Goal: Task Accomplishment & Management: Use online tool/utility

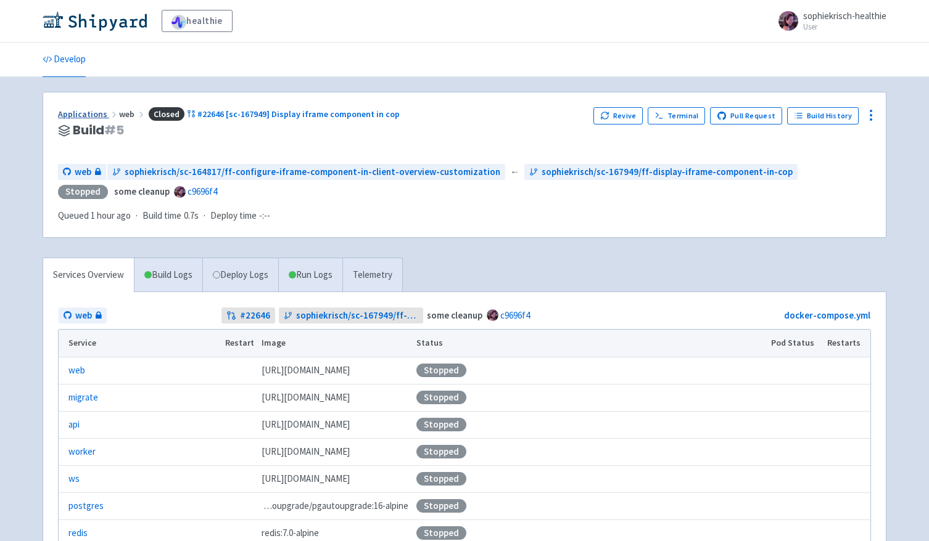
click at [97, 110] on link "Applications" at bounding box center [88, 114] width 61 height 11
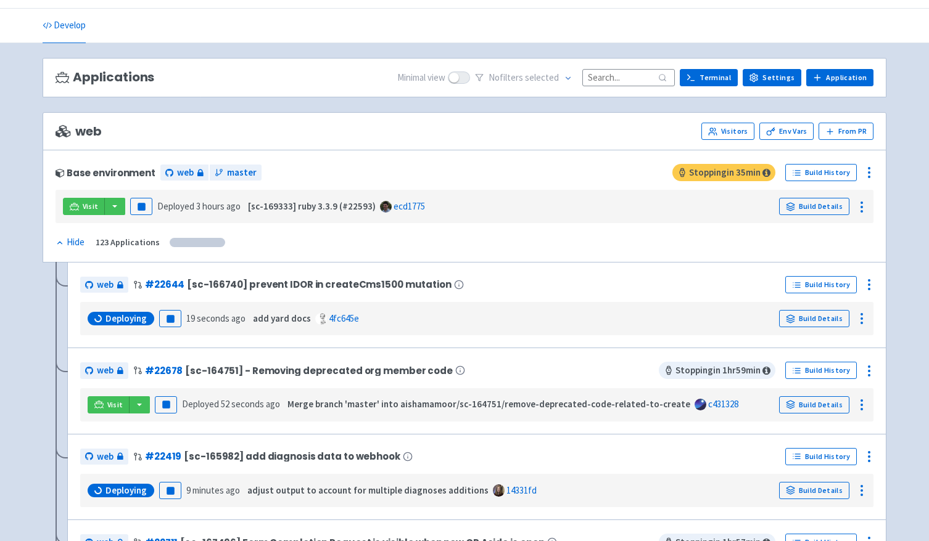
scroll to position [35, 0]
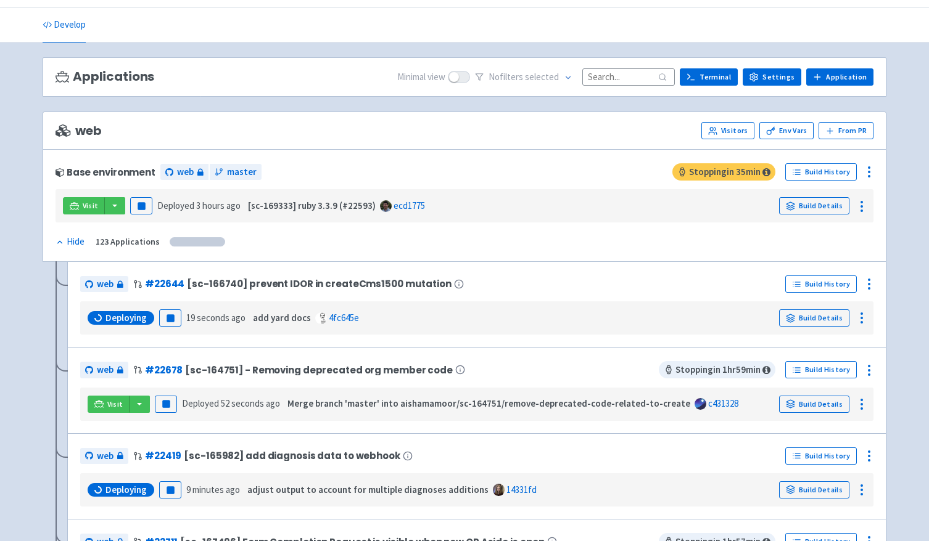
click at [623, 73] on input at bounding box center [628, 76] width 92 height 17
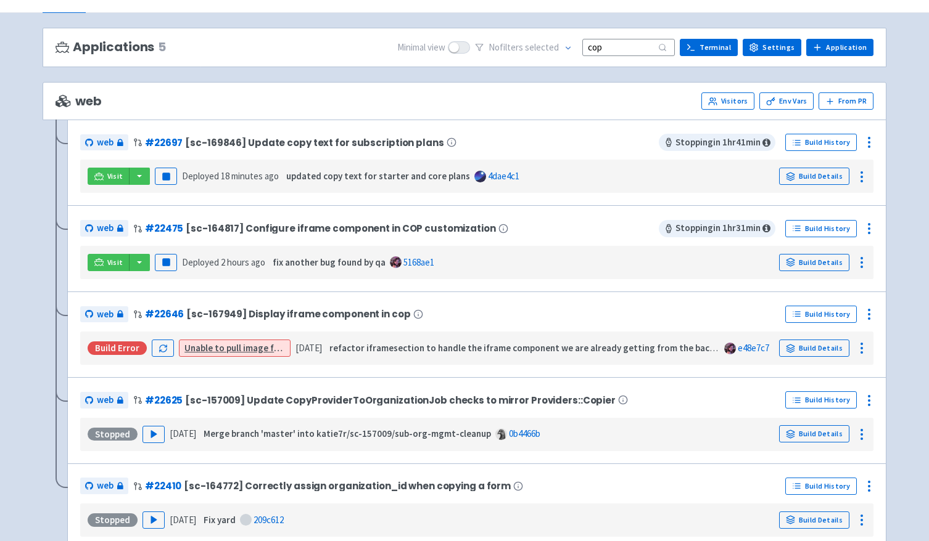
scroll to position [78, 0]
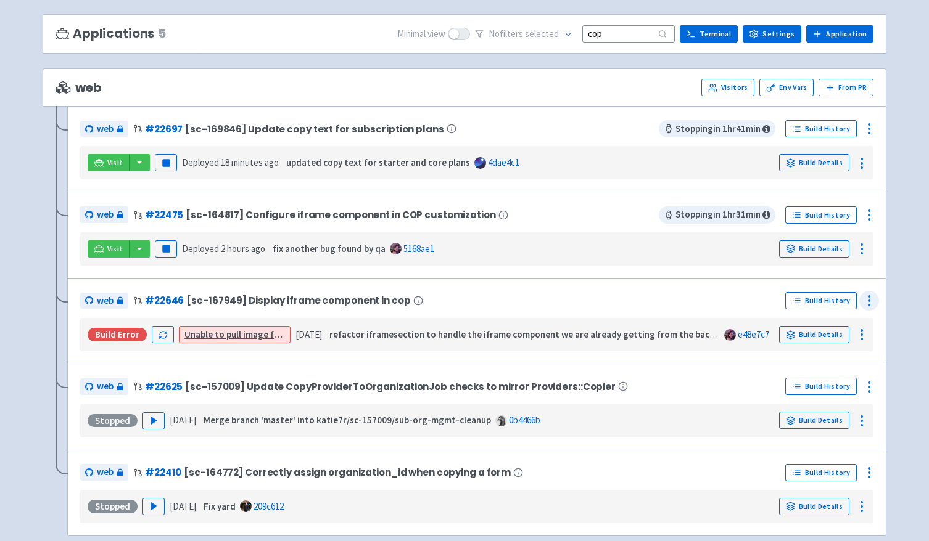
type input "cop"
click at [871, 298] on icon at bounding box center [868, 301] width 15 height 15
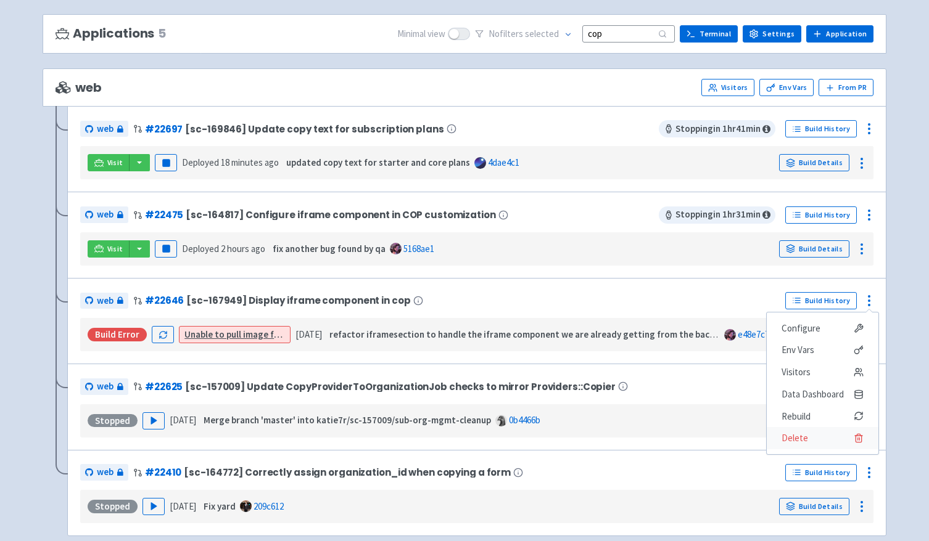
click at [799, 436] on span "Delete" at bounding box center [794, 438] width 27 height 17
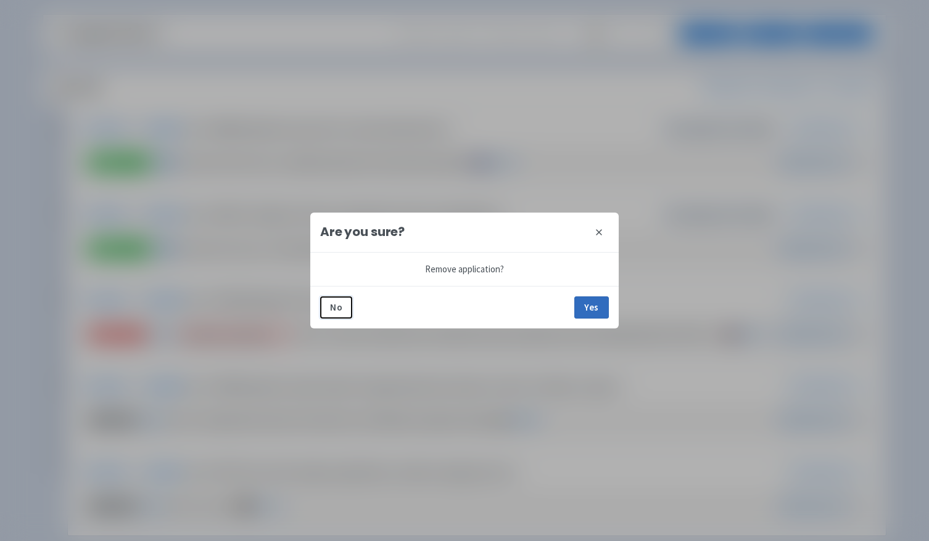
click at [586, 313] on button "Yes" at bounding box center [591, 308] width 35 height 22
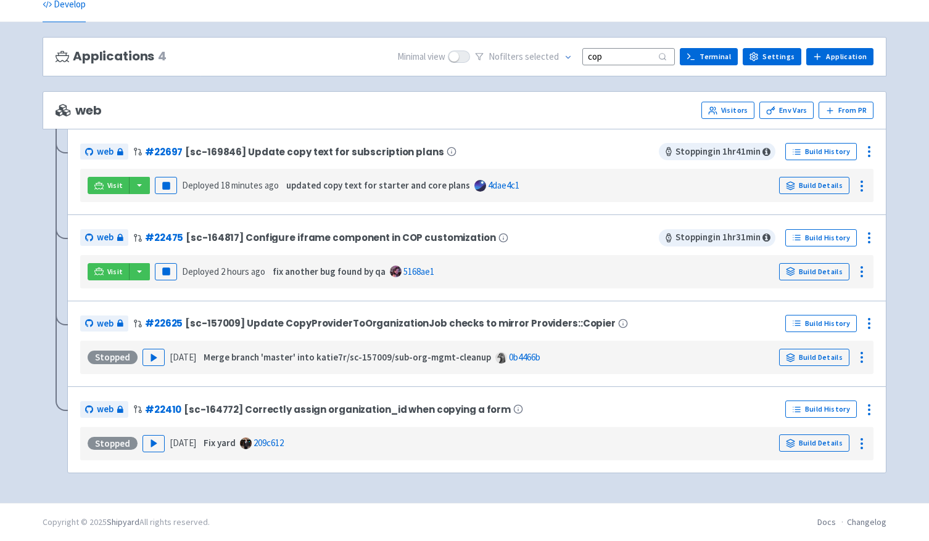
scroll to position [55, 0]
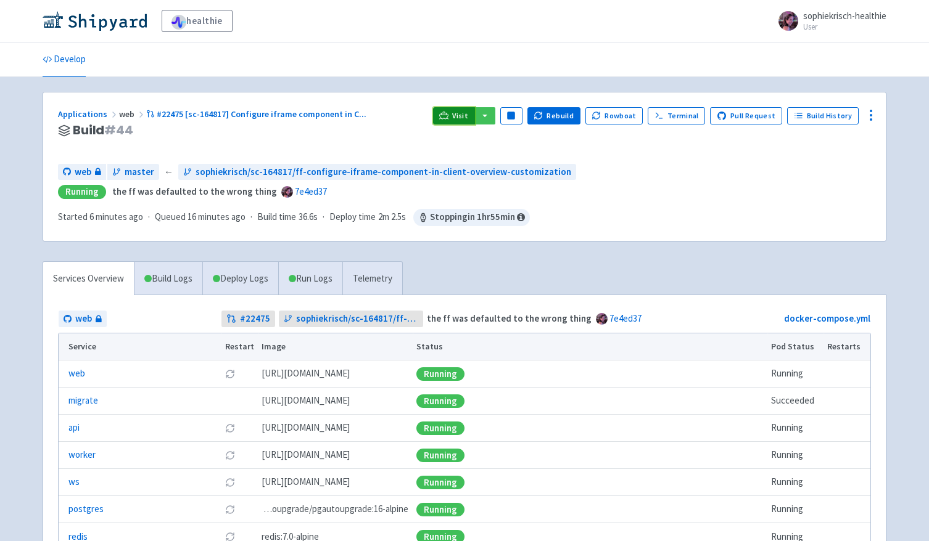
click at [448, 112] on icon at bounding box center [443, 115] width 9 height 9
